Goal: Complete application form

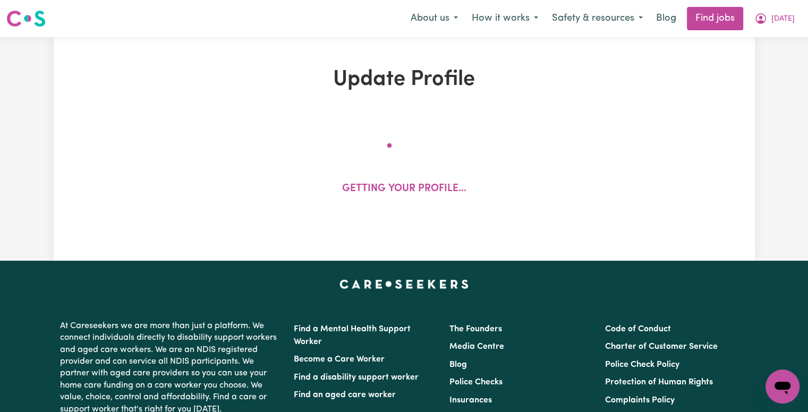
select select "[DEMOGRAPHIC_DATA]"
select select "[DEMOGRAPHIC_DATA] Citizen"
select select "Studying a healthcare related degree or qualification"
select select "60"
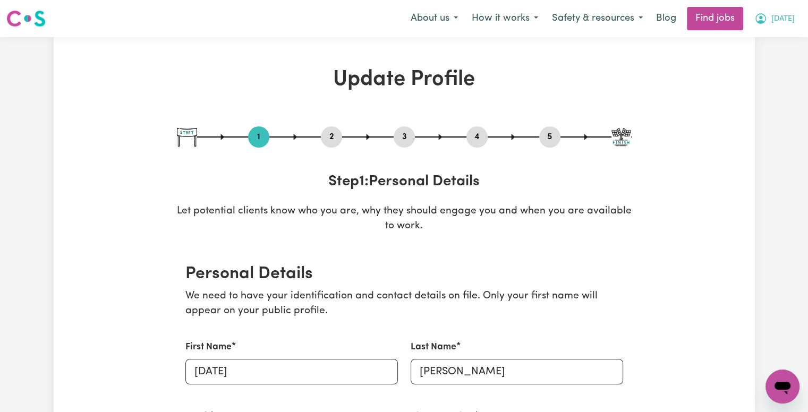
click at [767, 21] on icon "My Account" at bounding box center [760, 18] width 13 height 13
click at [326, 138] on button "2" at bounding box center [331, 137] width 21 height 14
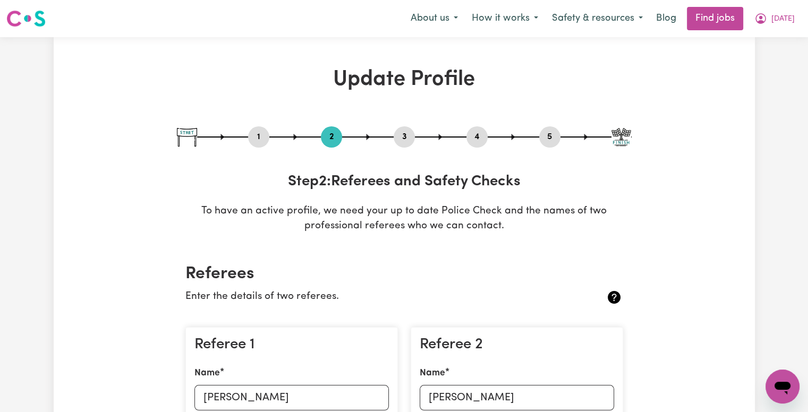
click at [402, 141] on button "3" at bounding box center [404, 137] width 21 height 14
select select "Certificate III (Individual Support)"
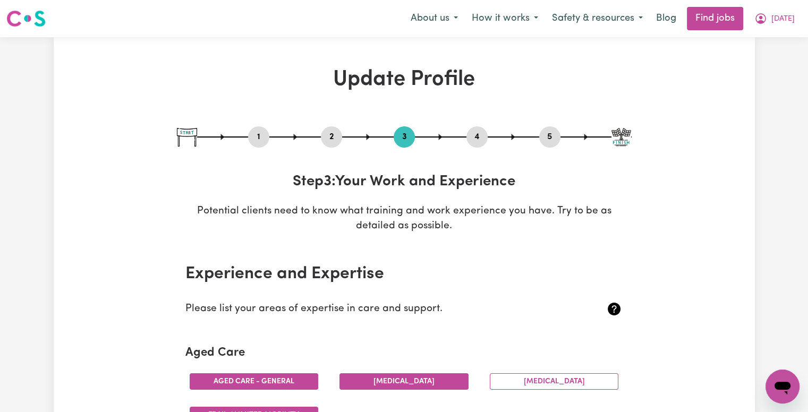
click at [479, 140] on button "4" at bounding box center [477, 137] width 21 height 14
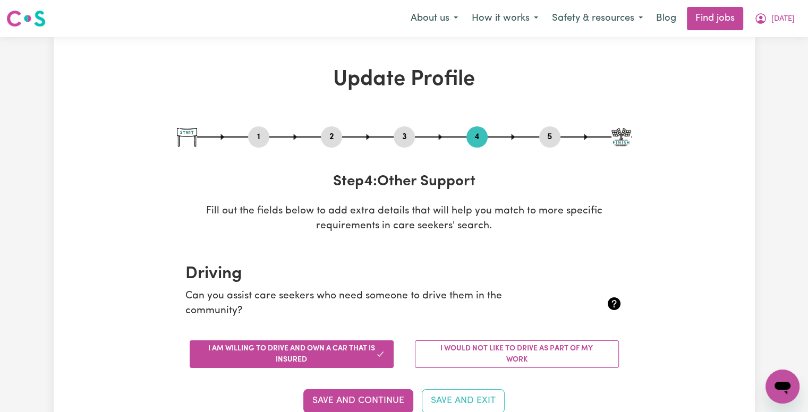
click at [545, 139] on button "5" at bounding box center [549, 137] width 21 height 14
select select "I am working in another industry"
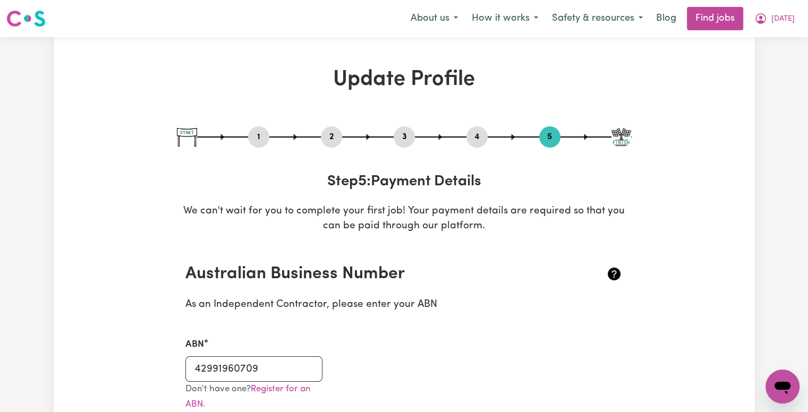
click at [474, 139] on button "4" at bounding box center [477, 137] width 21 height 14
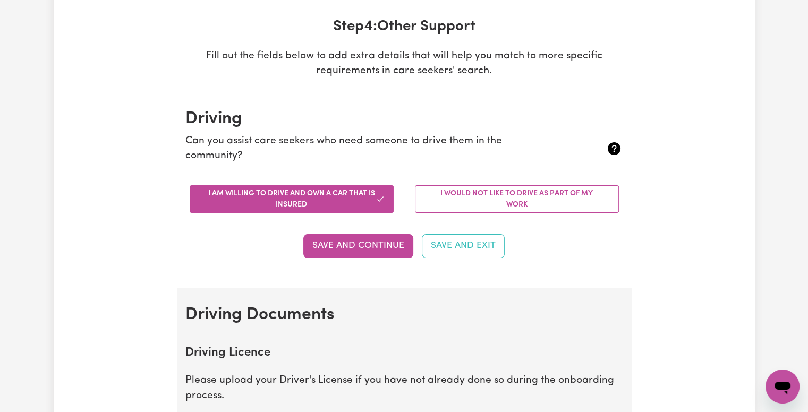
scroll to position [156, 0]
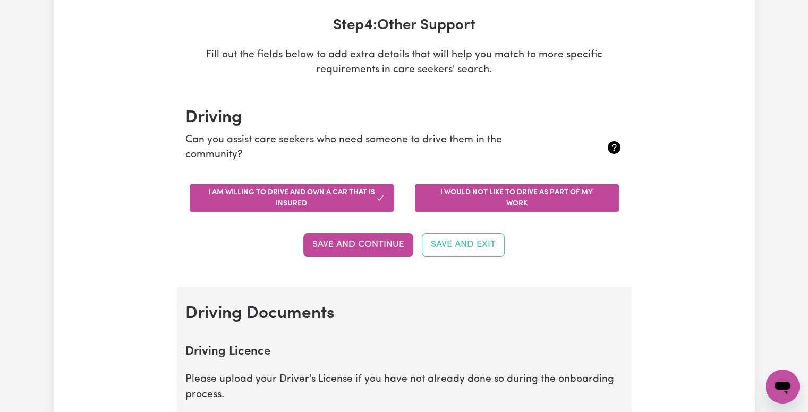
click at [459, 203] on button "I would not like to drive as part of my work" at bounding box center [517, 198] width 204 height 28
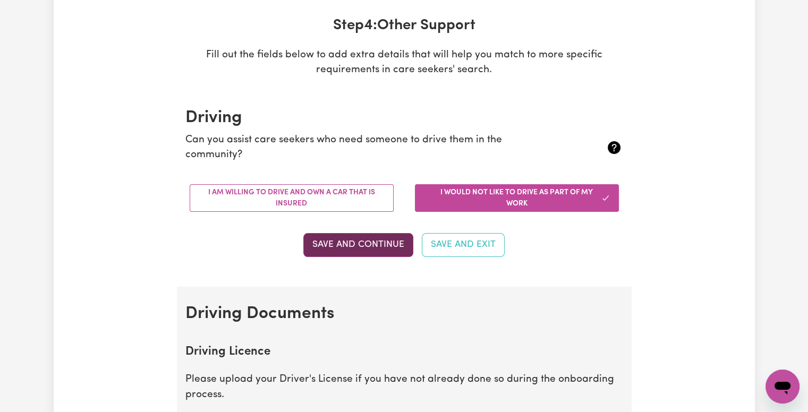
click at [394, 239] on button "Save and Continue" at bounding box center [358, 244] width 110 height 23
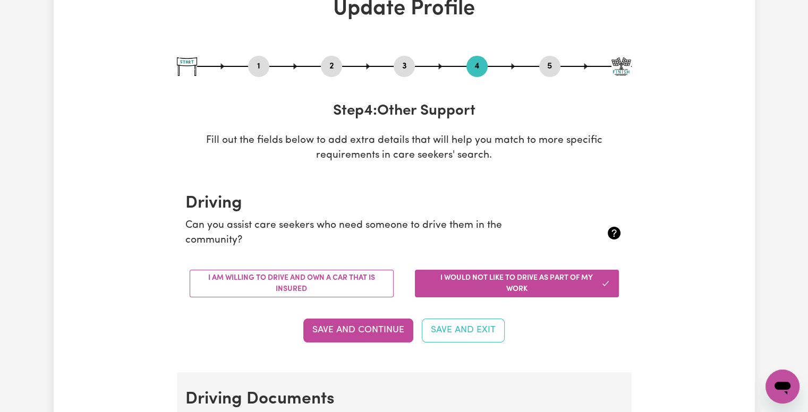
scroll to position [69, 0]
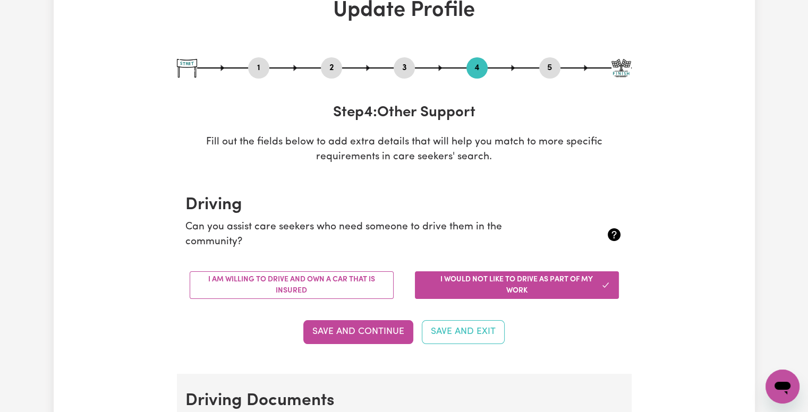
click at [396, 70] on button "3" at bounding box center [404, 68] width 21 height 14
select select "Certificate III (Individual Support)"
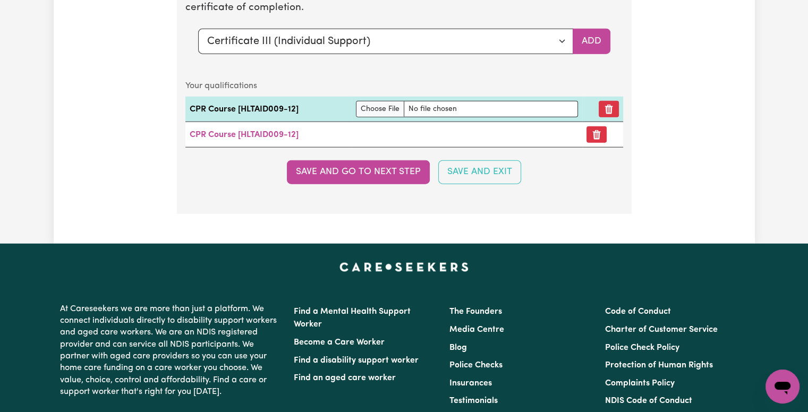
scroll to position [2791, 0]
